Goal: Task Accomplishment & Management: Complete application form

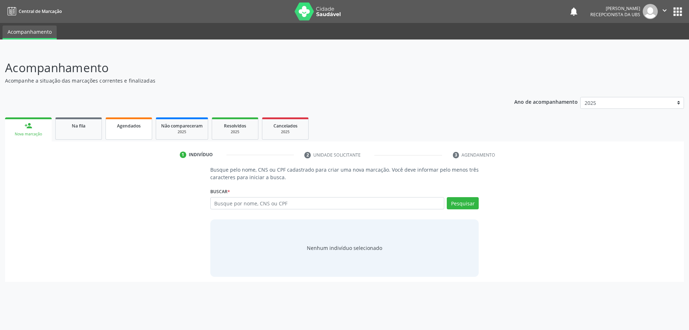
click at [135, 132] on link "Agendados" at bounding box center [129, 128] width 47 height 22
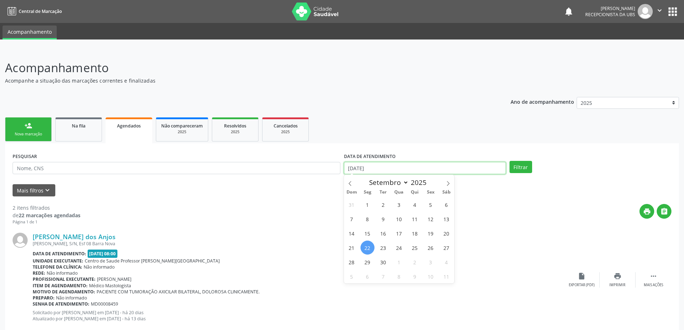
click at [419, 166] on input "[DATE]" at bounding box center [425, 168] width 162 height 12
click at [364, 203] on span "1" at bounding box center [367, 204] width 14 height 14
type input "[DATE]"
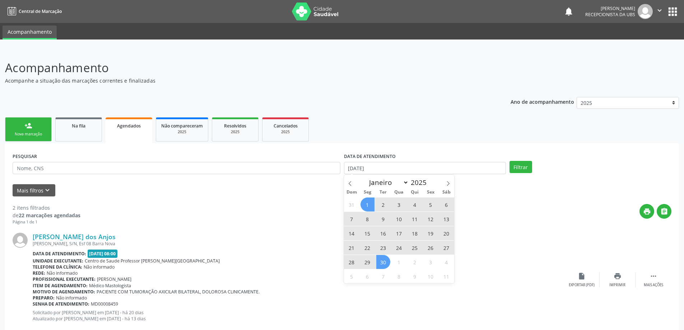
drag, startPoint x: 379, startPoint y: 263, endPoint x: 410, endPoint y: 264, distance: 30.5
click at [382, 264] on span "30" at bounding box center [383, 262] width 14 height 14
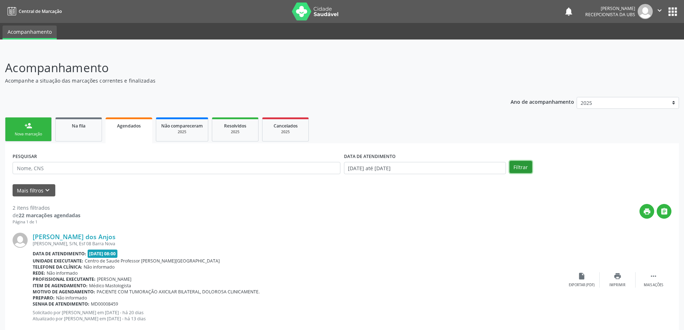
click at [521, 167] on button "Filtrar" at bounding box center [520, 167] width 23 height 12
click at [184, 125] on span "Não compareceram" at bounding box center [182, 126] width 42 height 6
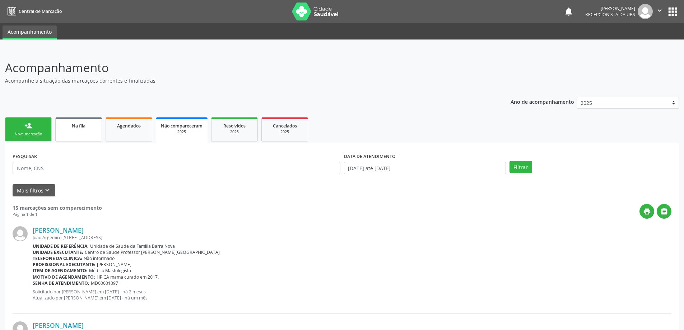
click at [80, 134] on link "Na fila" at bounding box center [78, 129] width 47 height 24
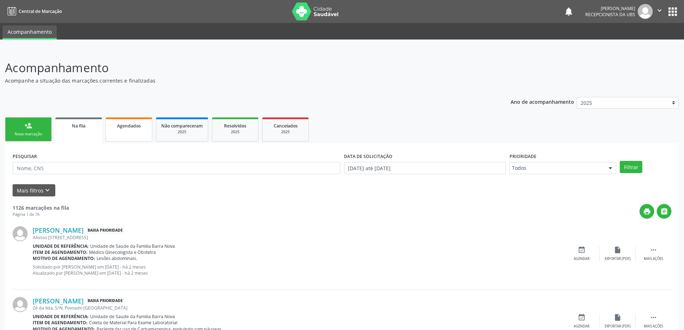
click at [138, 130] on link "Agendados" at bounding box center [129, 129] width 47 height 24
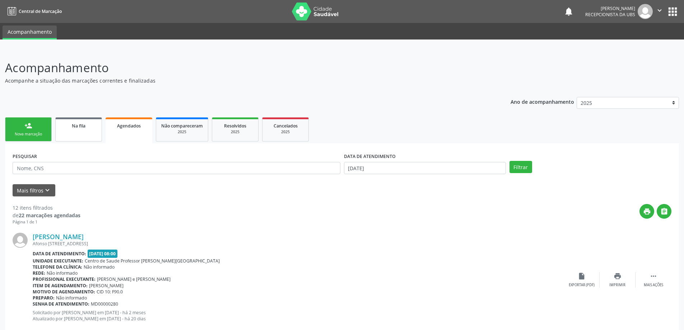
click at [87, 130] on link "Na fila" at bounding box center [78, 129] width 47 height 24
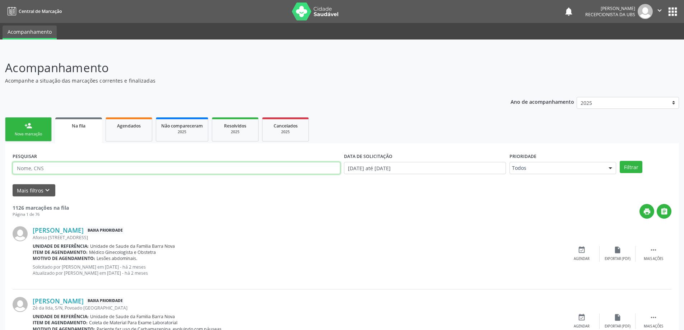
click at [92, 166] on input "text" at bounding box center [177, 168] width 328 height 12
type input "74018051468"
click at [620, 161] on button "Filtrar" at bounding box center [631, 167] width 23 height 12
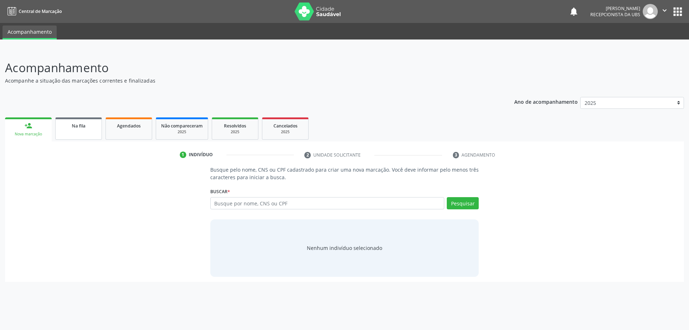
click at [89, 127] on div "Na fila" at bounding box center [79, 126] width 36 height 8
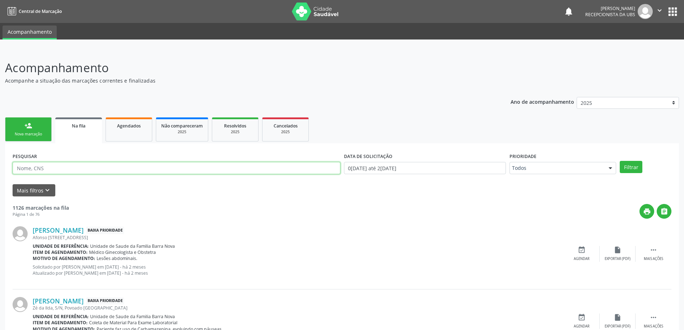
click at [106, 166] on input "text" at bounding box center [177, 168] width 328 height 12
type input "708603522609780"
click at [620, 161] on button "Filtrar" at bounding box center [631, 167] width 23 height 12
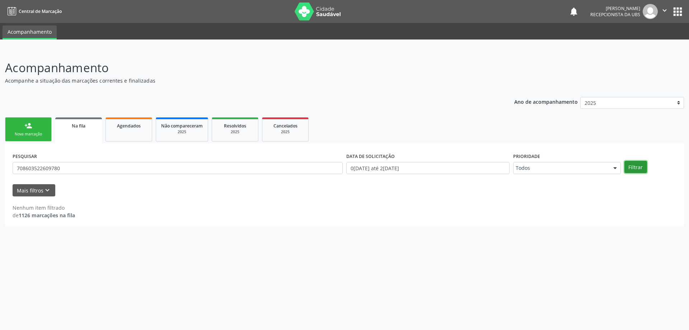
click at [630, 167] on button "Filtrar" at bounding box center [636, 167] width 23 height 12
click at [640, 170] on button "Filtrar" at bounding box center [636, 167] width 23 height 12
click at [135, 128] on span "Agendados" at bounding box center [129, 126] width 24 height 6
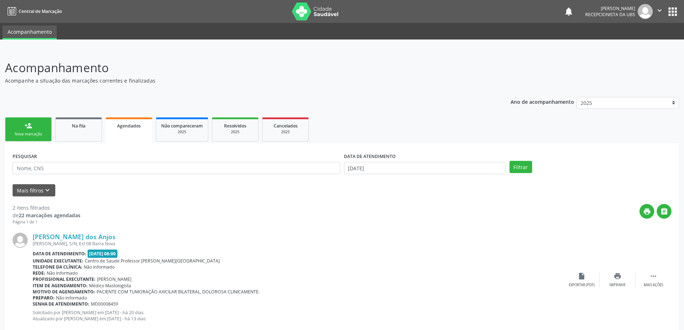
click at [22, 129] on link "person_add Nova marcação" at bounding box center [28, 129] width 47 height 24
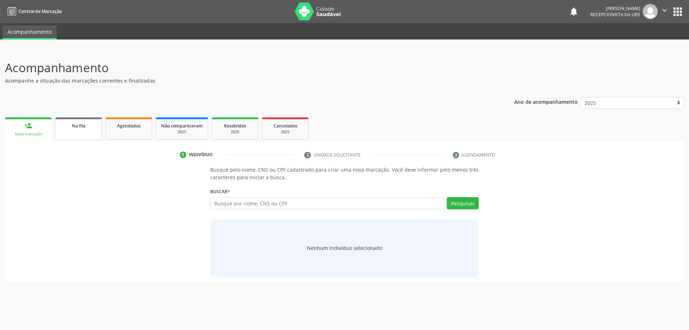
click at [79, 124] on span "Na fila" at bounding box center [79, 126] width 14 height 6
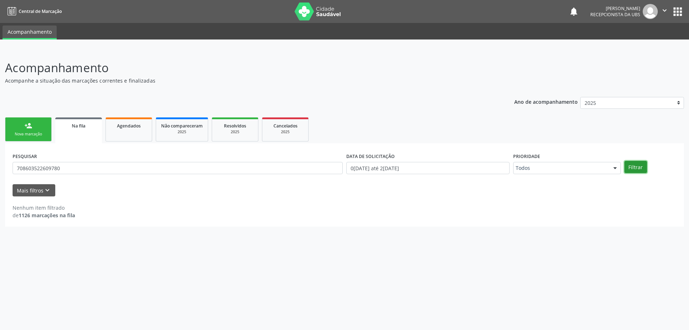
click at [633, 169] on button "Filtrar" at bounding box center [636, 167] width 23 height 12
click at [78, 171] on input "708603522609780" at bounding box center [178, 168] width 330 height 12
type input "7"
click at [625, 161] on button "Filtrar" at bounding box center [636, 167] width 23 height 12
click at [78, 166] on input "[PERSON_NAME]" at bounding box center [178, 168] width 330 height 12
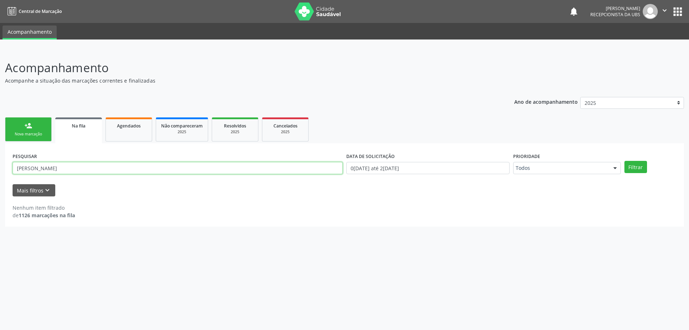
click at [80, 165] on input "[PERSON_NAME]" at bounding box center [178, 168] width 330 height 12
type input "g"
click at [34, 129] on link "person_add Nova marcação" at bounding box center [28, 129] width 47 height 24
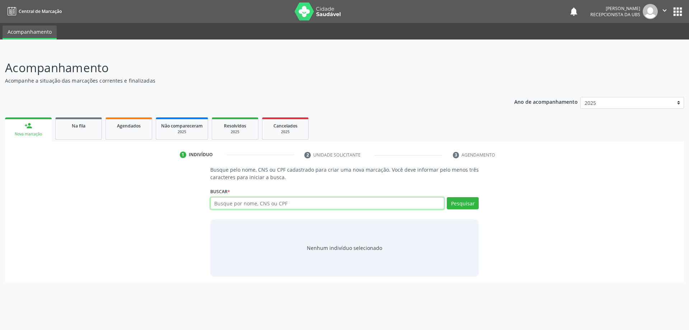
click at [281, 201] on input "text" at bounding box center [327, 203] width 234 height 12
type input "74018051468"
click at [461, 202] on button "Pesquisar" at bounding box center [463, 203] width 32 height 12
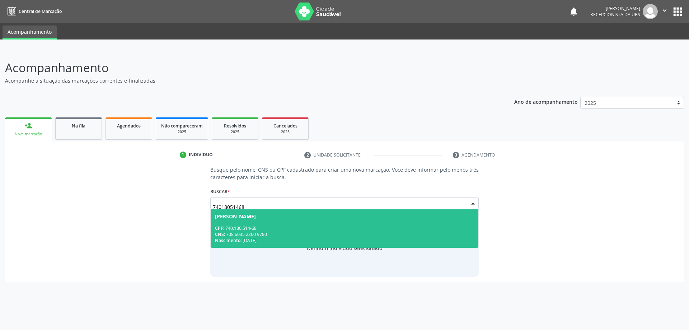
click at [293, 224] on span "[PERSON_NAME] CPF: 740.180.514-68 CNS: 708 6035 2260 9780 Nascimento: [DATE]" at bounding box center [345, 228] width 268 height 38
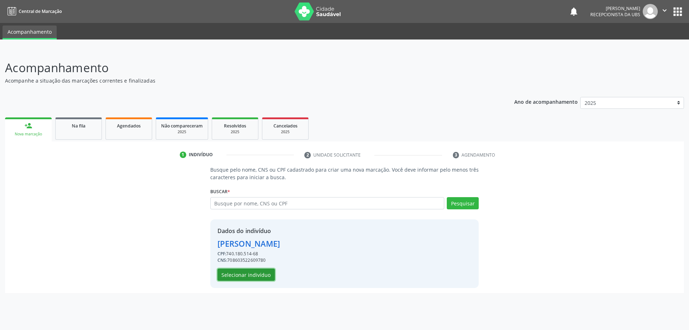
click at [235, 273] on button "Selecionar indivíduo" at bounding box center [246, 275] width 57 height 12
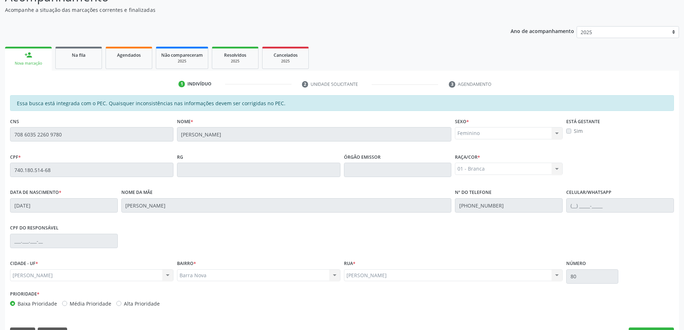
scroll to position [90, 0]
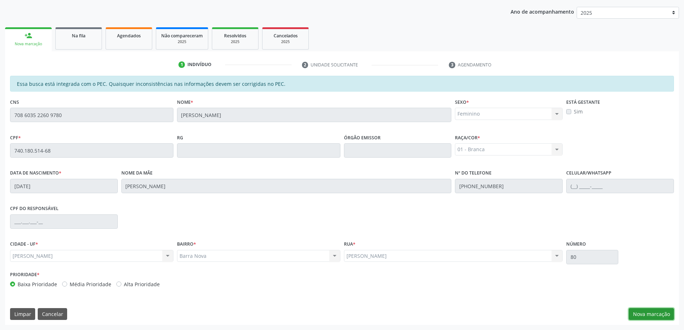
click at [647, 313] on button "Nova marcação" at bounding box center [651, 314] width 45 height 12
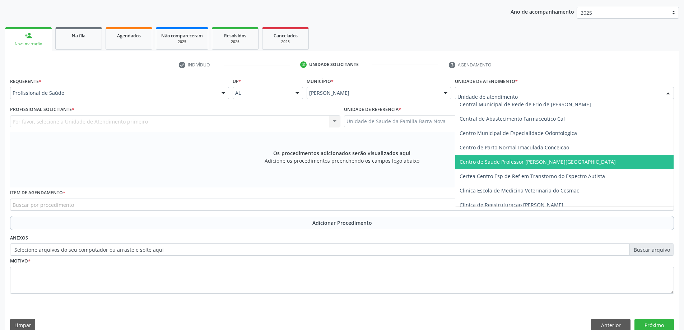
scroll to position [72, 0]
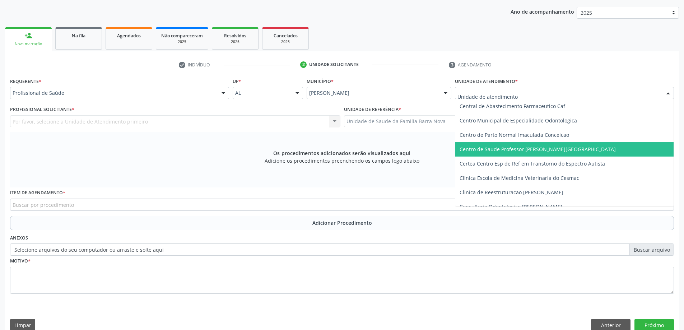
click at [534, 151] on span "Centro de Saude Professor [PERSON_NAME][GEOGRAPHIC_DATA]" at bounding box center [538, 149] width 156 height 7
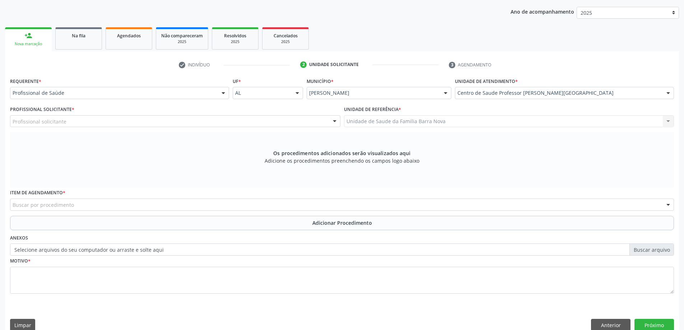
click at [187, 120] on div "Profissional solicitante" at bounding box center [175, 121] width 330 height 12
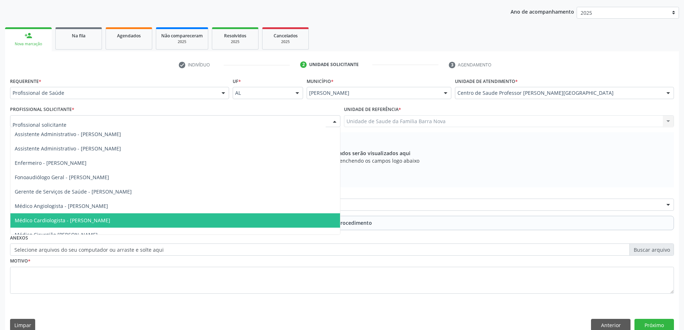
click at [139, 218] on span "Médico Cardiologista - [PERSON_NAME]" at bounding box center [175, 220] width 330 height 14
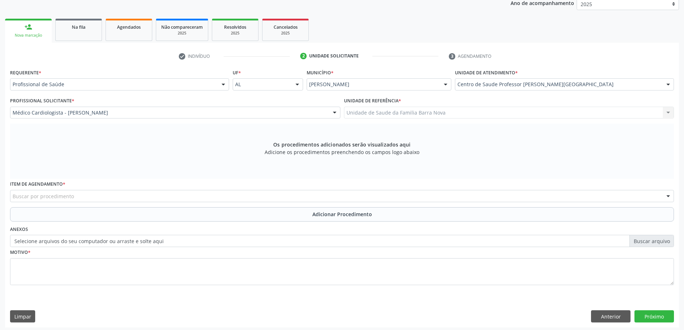
scroll to position [101, 0]
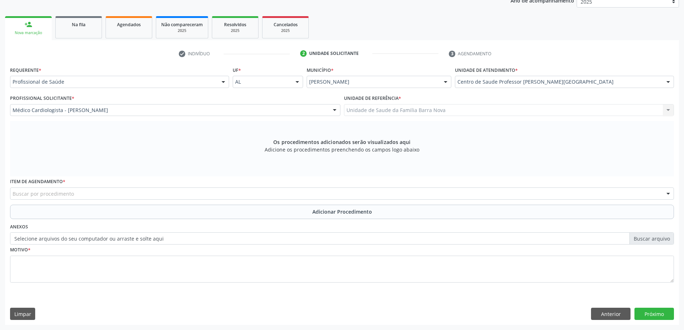
click at [255, 195] on div "Buscar por procedimento" at bounding box center [342, 193] width 664 height 12
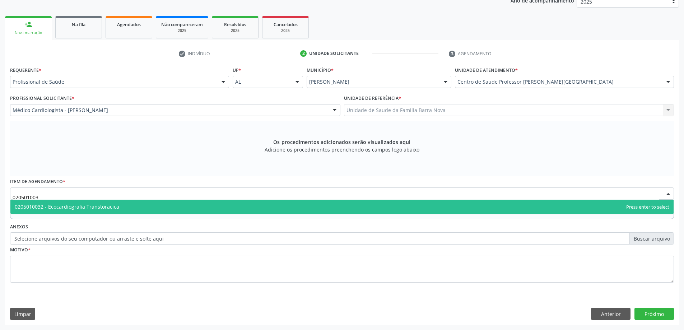
type input "0205010032"
click at [311, 203] on span "0205010032 - Ecocardiografia Transtoracica" at bounding box center [341, 207] width 663 height 14
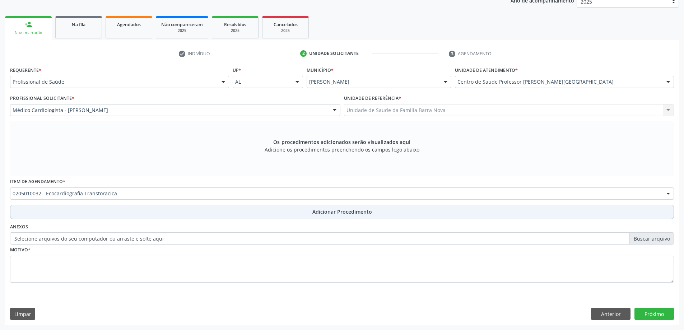
click at [356, 211] on span "Adicionar Procedimento" at bounding box center [342, 212] width 60 height 8
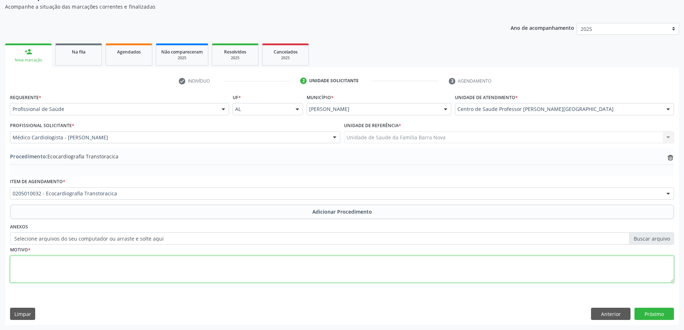
click at [130, 261] on textarea at bounding box center [342, 269] width 664 height 27
type textarea "Dor atípica."
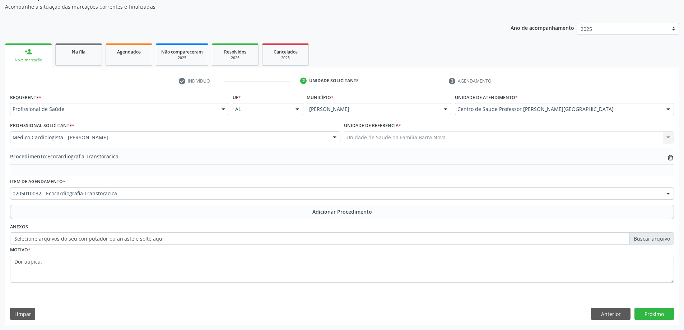
drag, startPoint x: 9, startPoint y: 260, endPoint x: 46, endPoint y: 265, distance: 37.4
click at [46, 265] on div "Motivo * Dor atípica." at bounding box center [341, 268] width 667 height 48
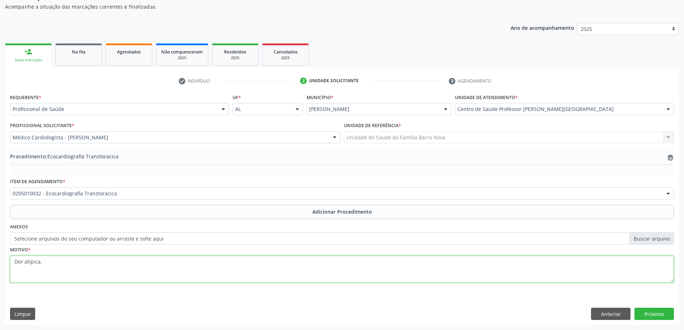
drag, startPoint x: 14, startPoint y: 262, endPoint x: 43, endPoint y: 264, distance: 28.4
click at [43, 264] on textarea "Dor atípica." at bounding box center [342, 269] width 664 height 27
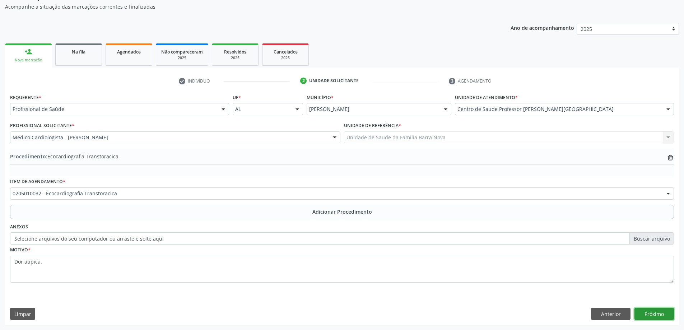
click at [658, 314] on button "Próximo" at bounding box center [653, 314] width 39 height 12
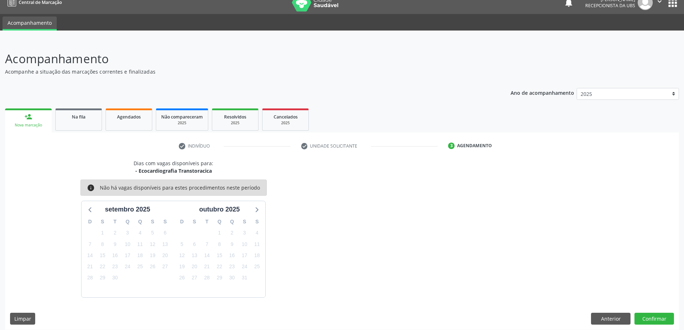
scroll to position [14, 0]
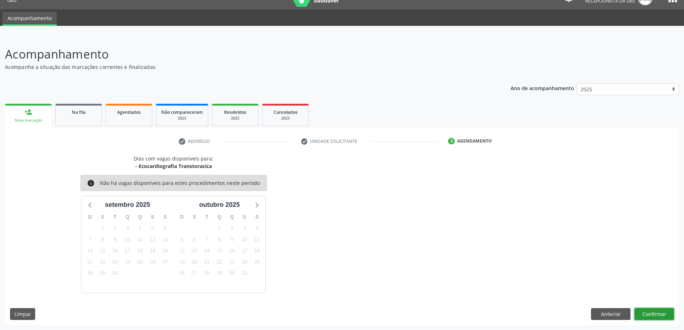
click at [647, 314] on button "Confirmar" at bounding box center [653, 314] width 39 height 12
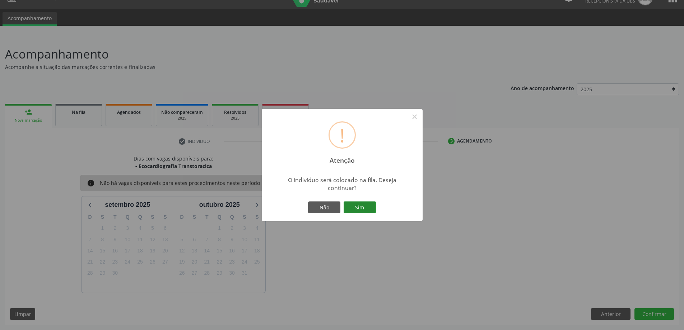
click at [358, 205] on button "Sim" at bounding box center [360, 207] width 32 height 12
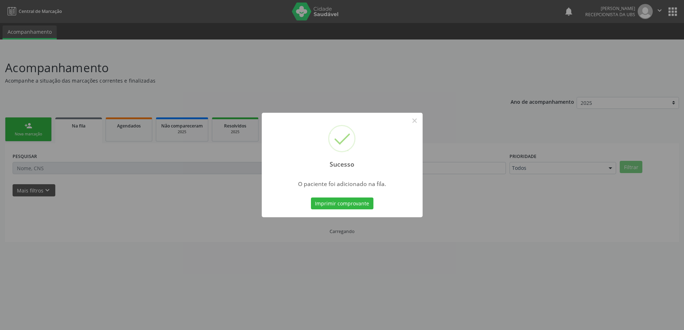
scroll to position [0, 0]
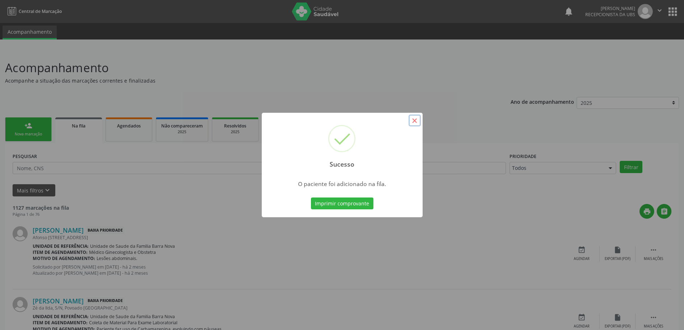
click at [415, 120] on button "×" at bounding box center [415, 121] width 12 height 12
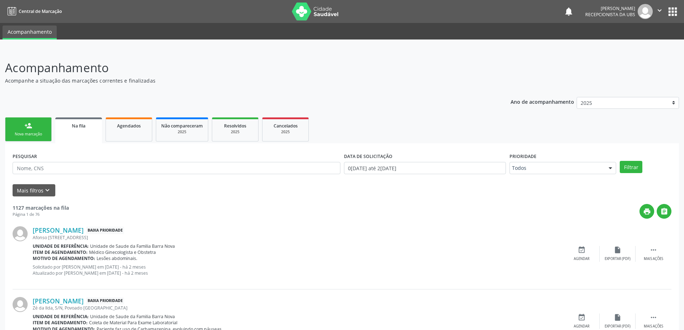
click at [28, 132] on div "Nova marcação" at bounding box center [28, 133] width 36 height 5
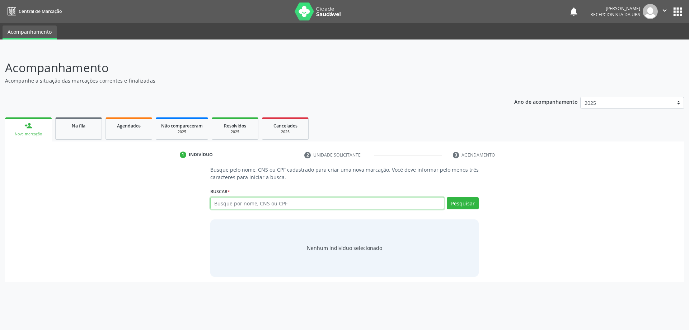
click at [236, 204] on input "text" at bounding box center [327, 203] width 234 height 12
type input "74018051468"
click at [458, 199] on button "Pesquisar" at bounding box center [463, 203] width 32 height 12
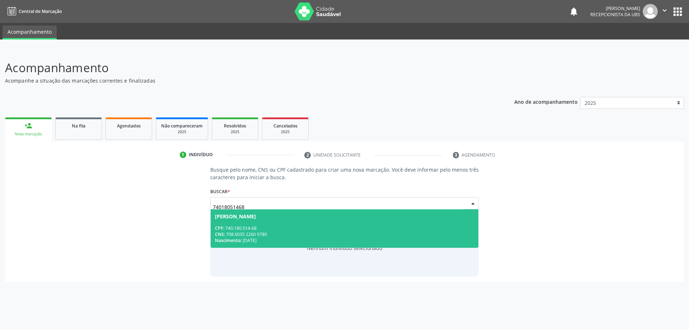
click at [337, 225] on div "CPF: 740.180.514-68" at bounding box center [345, 228] width 260 height 6
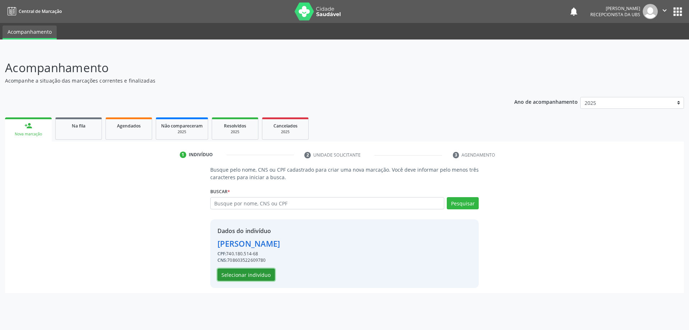
click at [252, 271] on button "Selecionar indivíduo" at bounding box center [246, 275] width 57 height 12
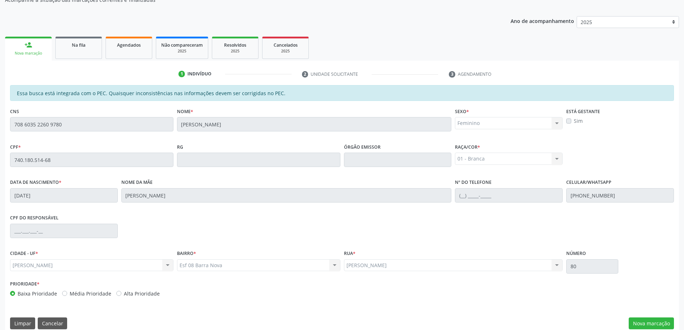
scroll to position [90, 0]
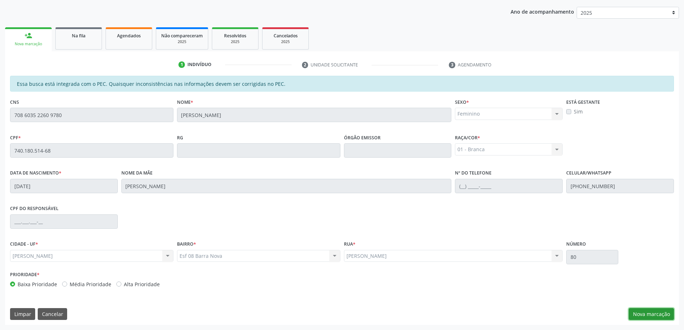
click at [639, 312] on button "Nova marcação" at bounding box center [651, 314] width 45 height 12
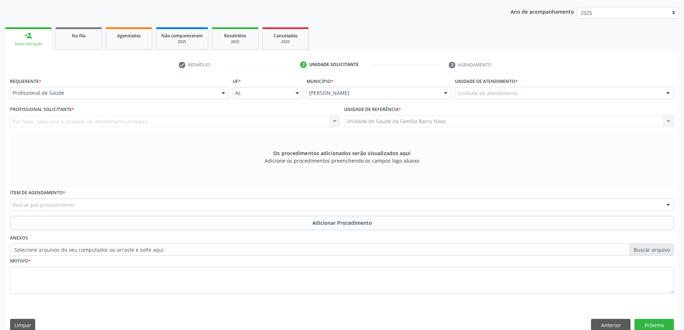
click at [576, 93] on div "Unidade de atendimento" at bounding box center [564, 93] width 219 height 12
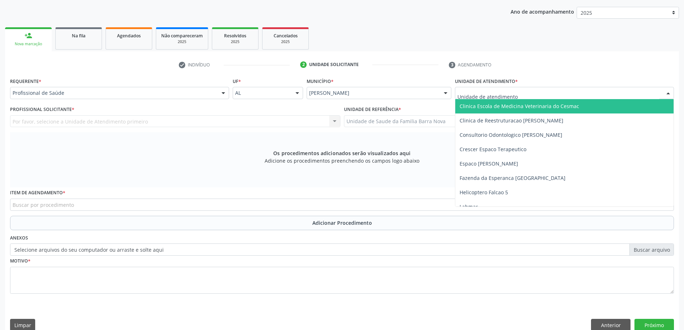
scroll to position [108, 0]
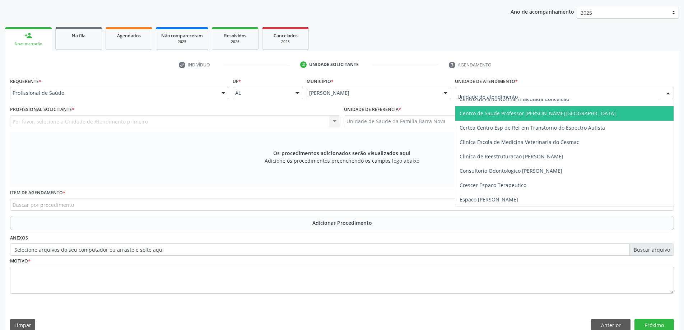
click at [557, 116] on span "Centro de Saude Professor [PERSON_NAME][GEOGRAPHIC_DATA]" at bounding box center [538, 113] width 156 height 7
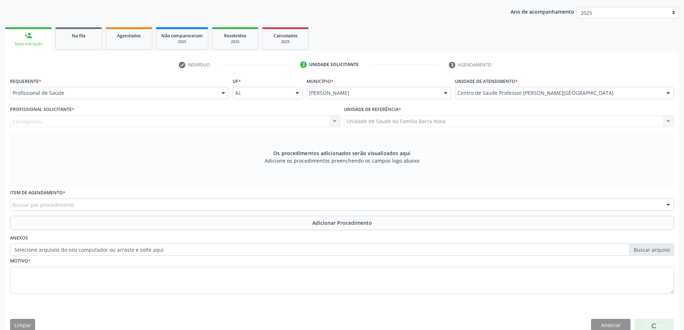
click at [270, 118] on div "Carregando... Nenhum resultado encontrado para: " " Não há nenhuma opção para s…" at bounding box center [175, 121] width 330 height 12
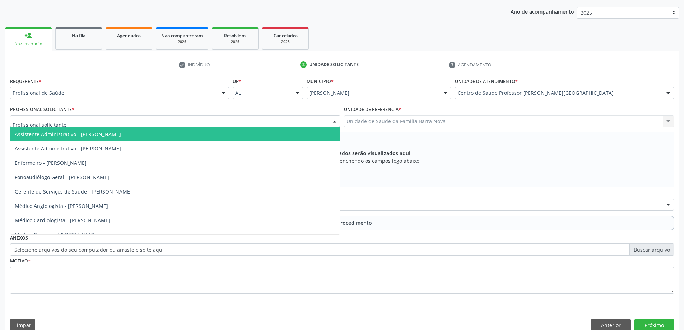
click at [270, 118] on div at bounding box center [175, 121] width 330 height 12
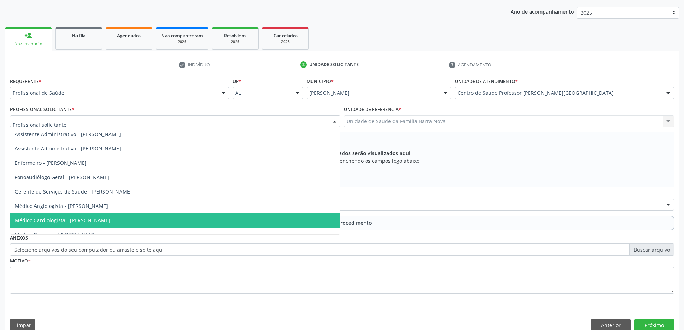
click at [211, 218] on span "Médico Cardiologista - [PERSON_NAME]" at bounding box center [175, 220] width 330 height 14
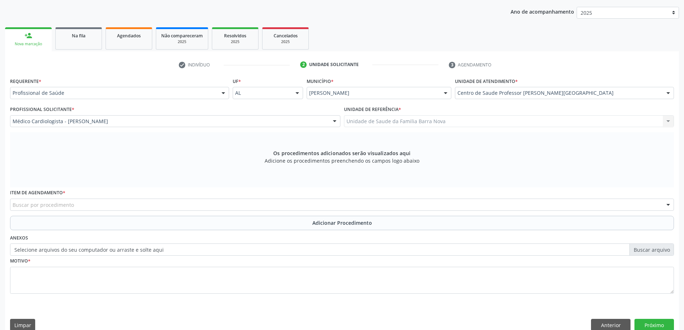
click at [242, 206] on div "Buscar por procedimento" at bounding box center [342, 205] width 664 height 12
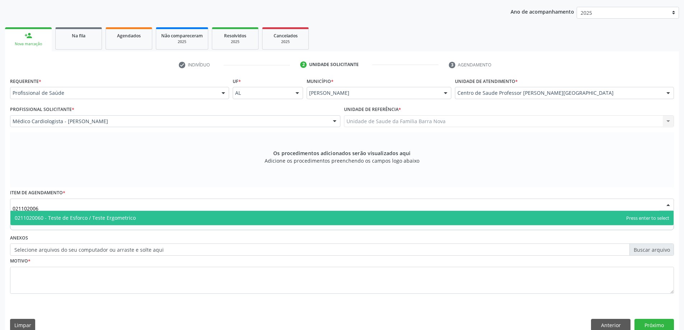
type input "0211020060"
click at [229, 219] on span "0211020060 - Teste de Esforco / Teste Ergometrico" at bounding box center [341, 218] width 663 height 14
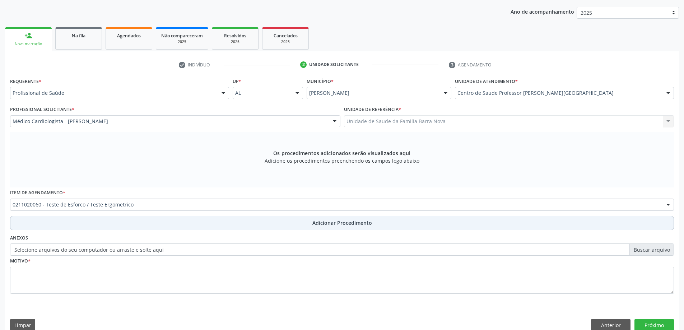
click at [354, 224] on span "Adicionar Procedimento" at bounding box center [342, 223] width 60 height 8
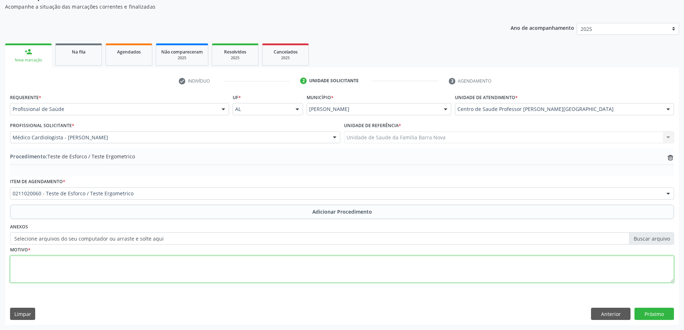
drag, startPoint x: 94, startPoint y: 254, endPoint x: 80, endPoint y: 262, distance: 15.8
paste textarea "Dor atípica."
type textarea "Dor atípica."
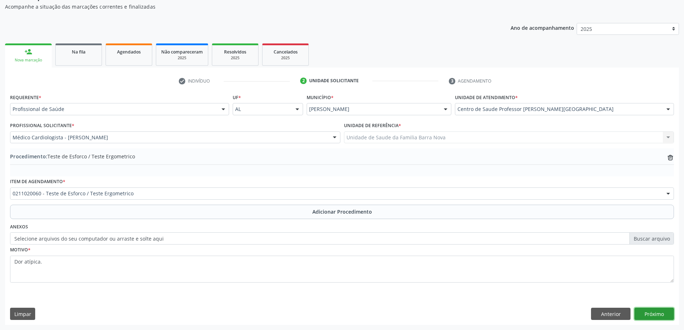
click at [659, 313] on button "Próximo" at bounding box center [653, 314] width 39 height 12
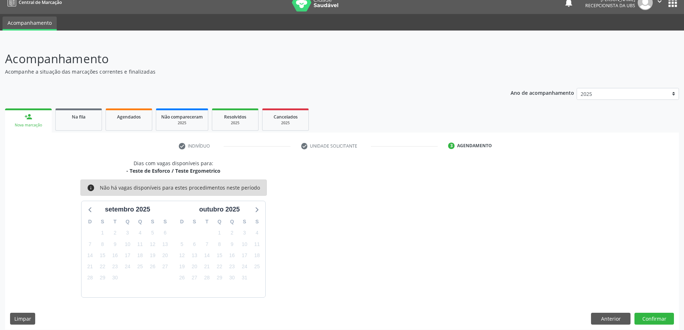
scroll to position [14, 0]
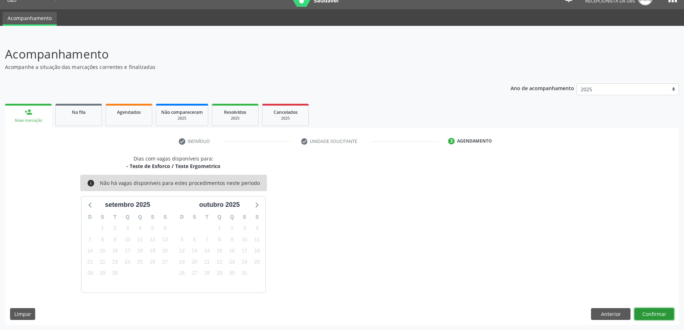
click at [655, 317] on button "Confirmar" at bounding box center [653, 314] width 39 height 12
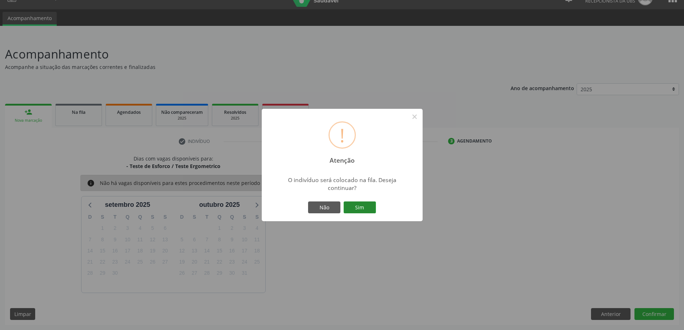
click at [357, 205] on button "Sim" at bounding box center [360, 207] width 32 height 12
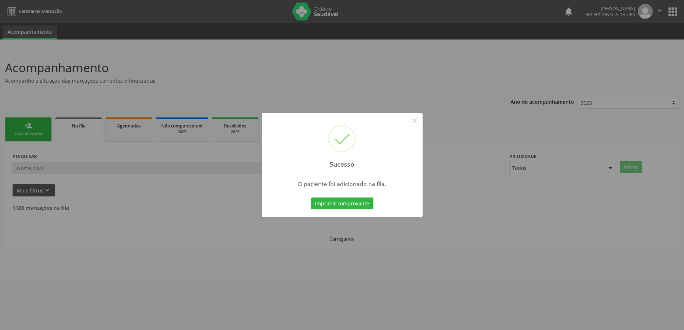
scroll to position [0, 0]
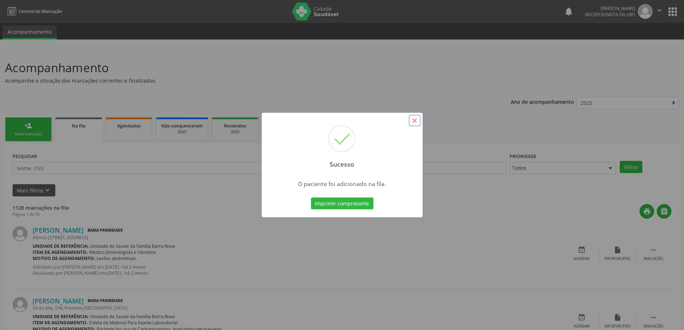
click at [415, 120] on button "×" at bounding box center [415, 121] width 12 height 12
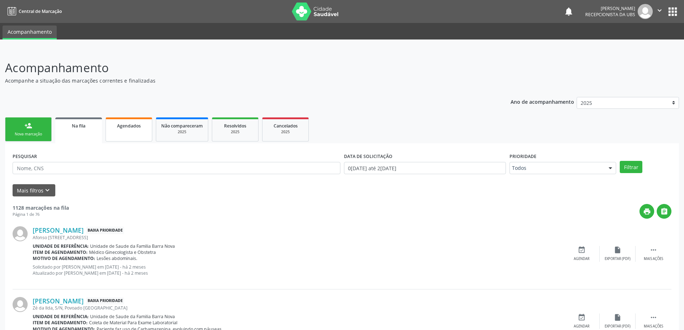
click at [127, 131] on link "Agendados" at bounding box center [129, 129] width 47 height 24
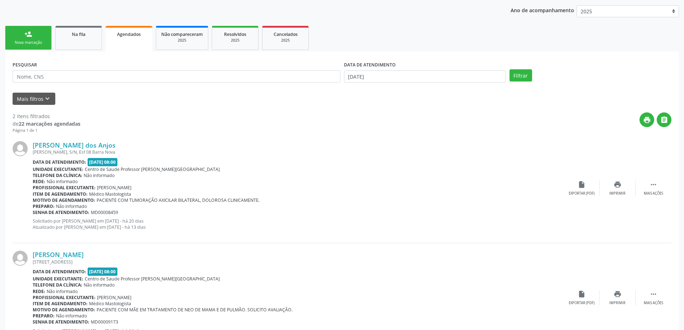
scroll to position [127, 0]
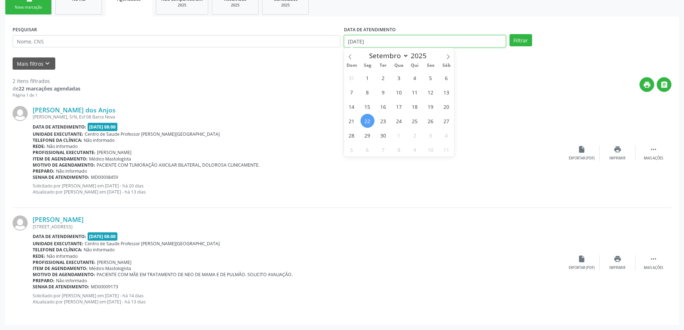
click at [440, 41] on input "[DATE]" at bounding box center [425, 41] width 162 height 12
click at [368, 80] on span "1" at bounding box center [367, 78] width 14 height 14
type input "[DATE]"
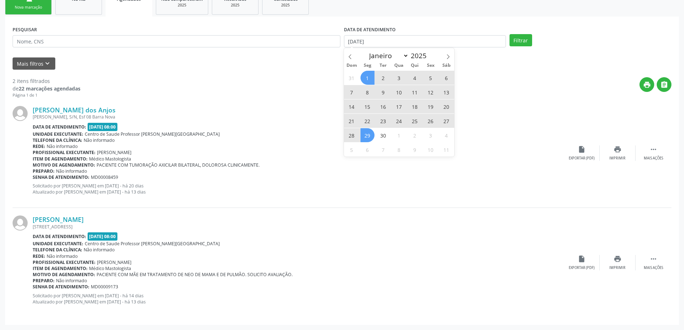
click at [368, 137] on span "29" at bounding box center [367, 135] width 14 height 14
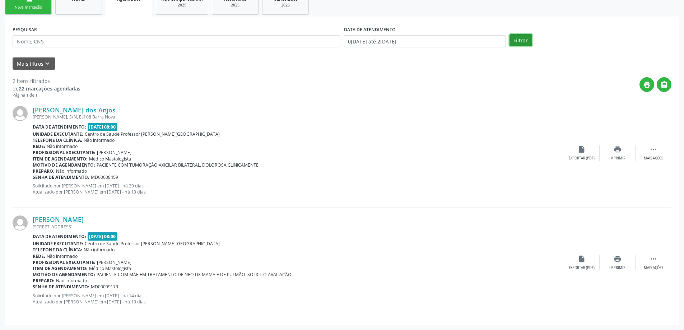
click at [514, 38] on button "Filtrar" at bounding box center [520, 40] width 23 height 12
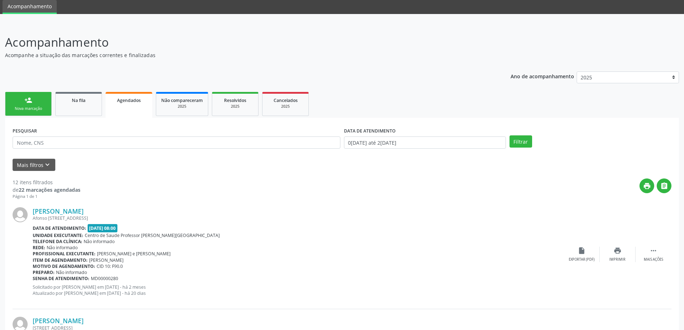
scroll to position [3, 0]
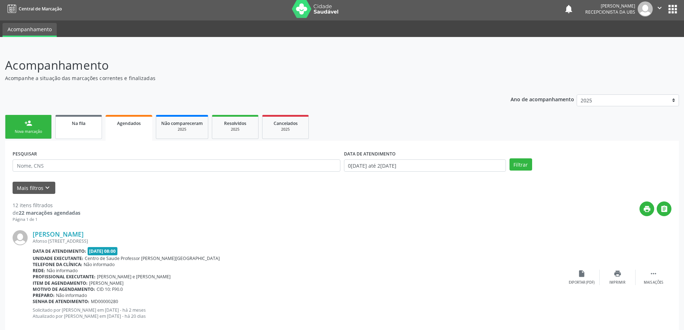
click at [78, 129] on link "Na fila" at bounding box center [78, 127] width 47 height 24
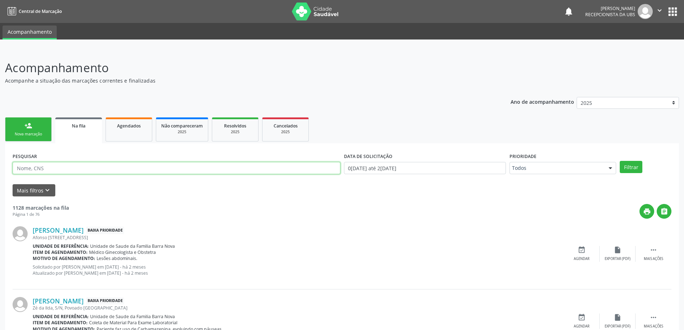
paste input "704006892846669"
type input "704006892846669"
click at [620, 161] on button "Filtrar" at bounding box center [631, 167] width 23 height 12
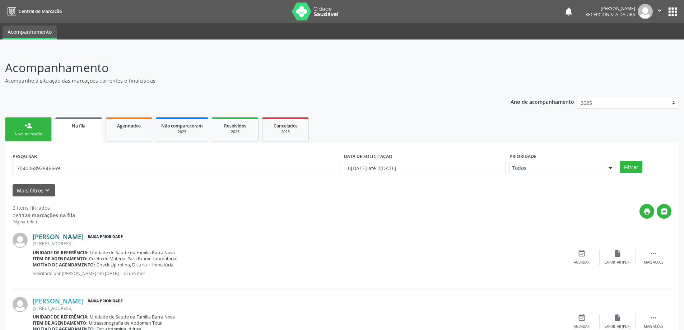
click at [69, 238] on link "[PERSON_NAME]" at bounding box center [58, 237] width 51 height 8
